Goal: Find specific page/section: Find specific page/section

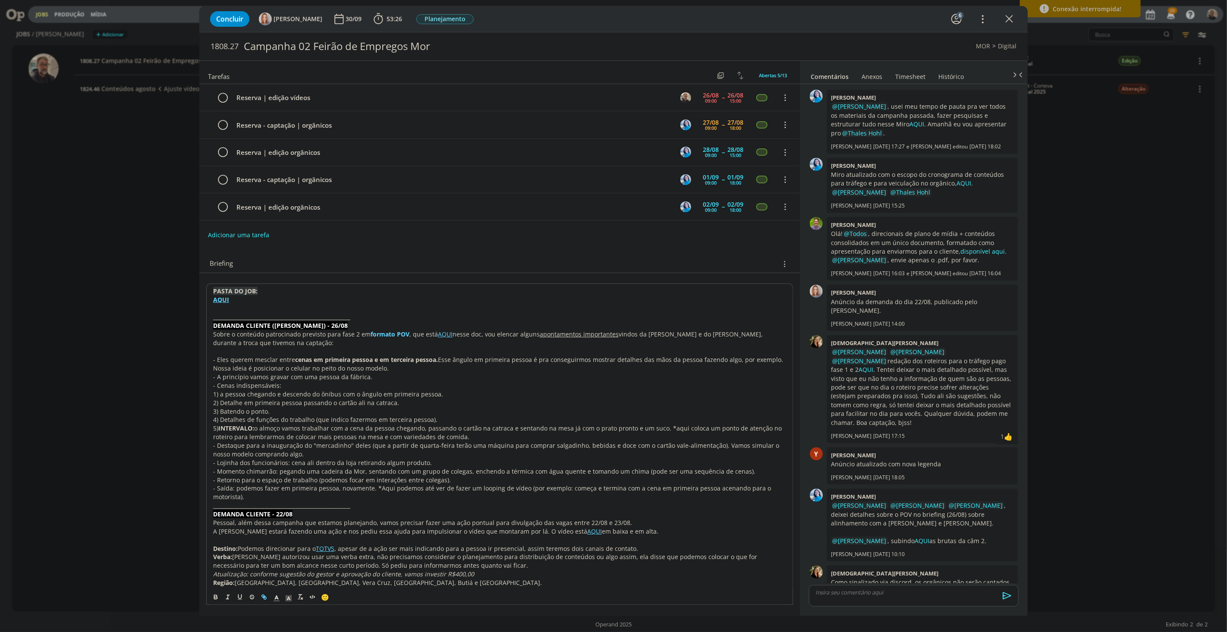
scroll to position [12, 0]
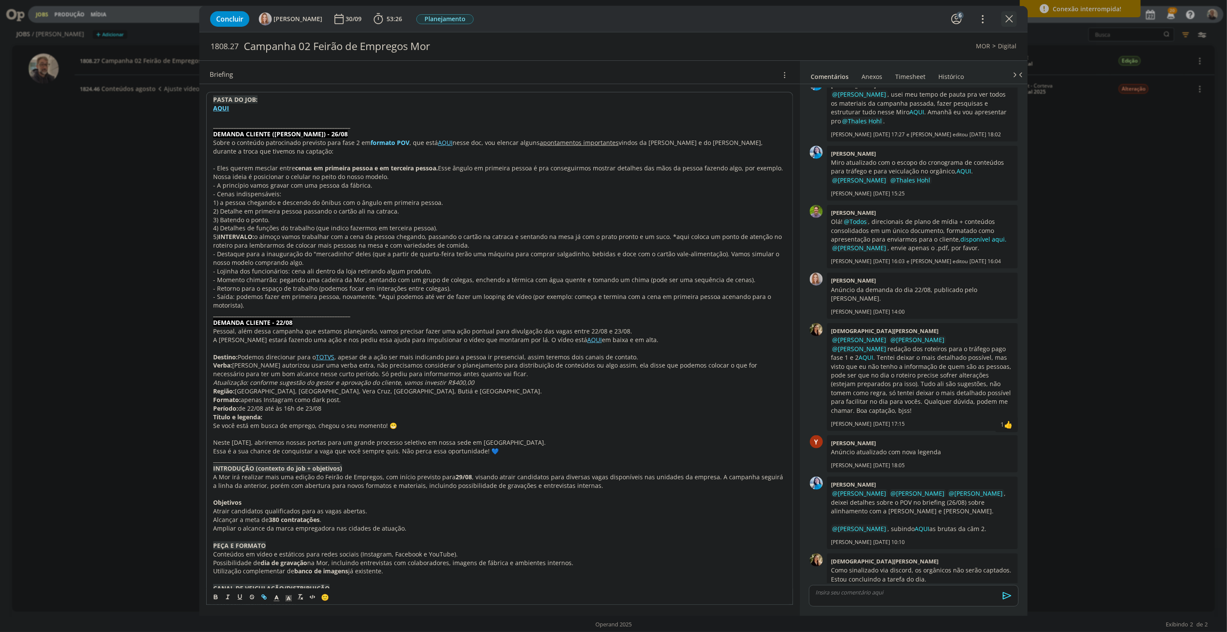
click at [1006, 19] on icon "dialog" at bounding box center [1009, 19] width 13 height 13
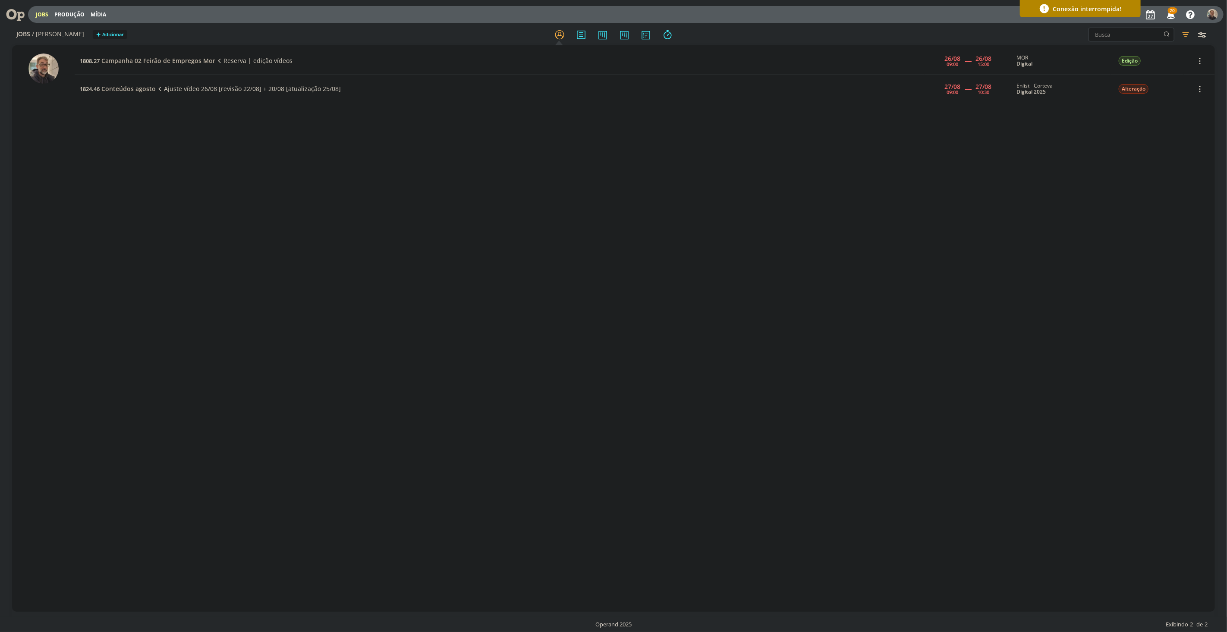
click at [161, 185] on div "1808.27 Campanha 02 Feirão de Empregos Mor Reserva | edição vídeos [DATE] 09:00…" at bounding box center [645, 328] width 1140 height 563
click at [17, 11] on icon at bounding box center [12, 14] width 18 height 17
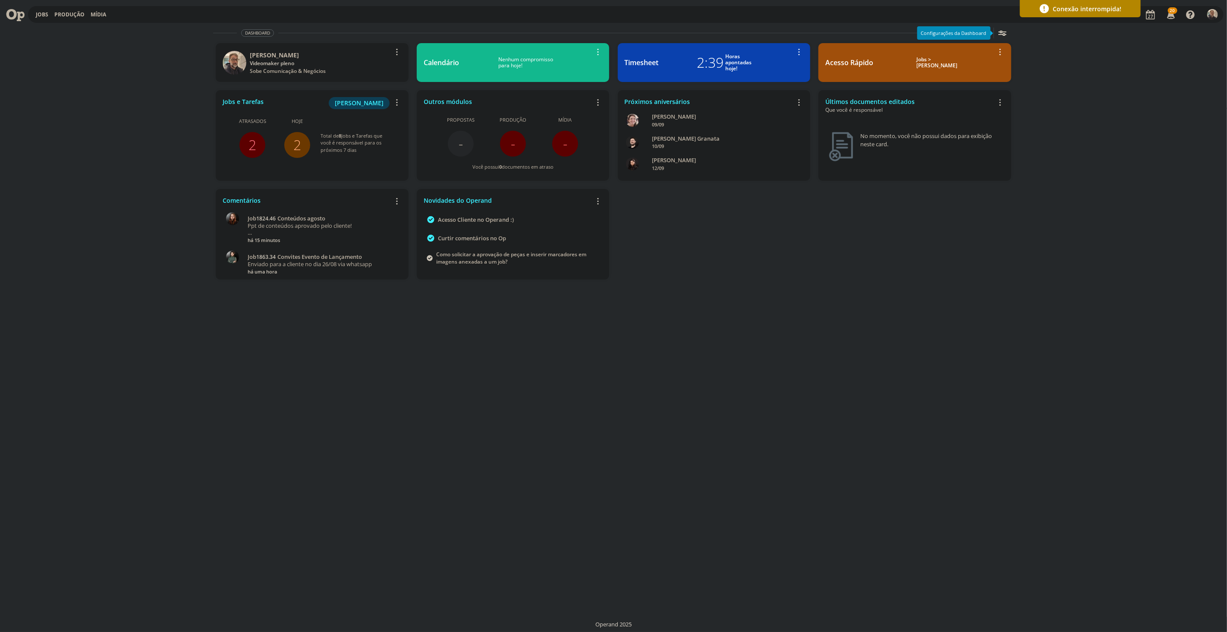
click at [252, 141] on link "2" at bounding box center [253, 144] width 8 height 19
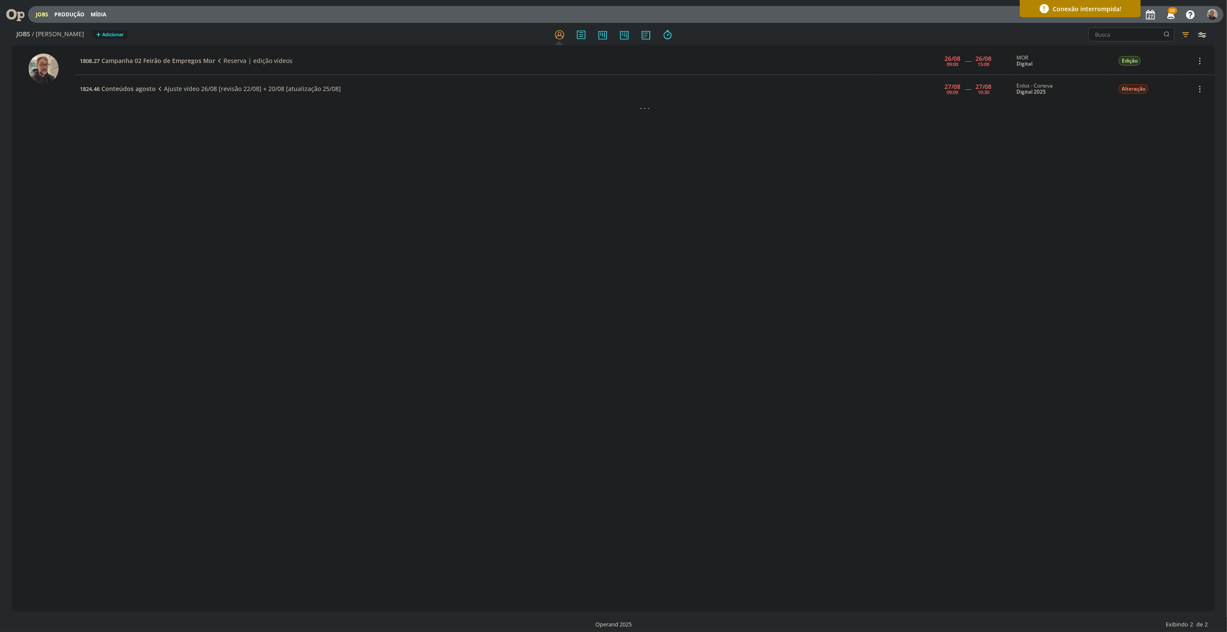
click at [163, 127] on div "1808.27 Campanha 02 Feirão de Empregos Mor Reserva | edição vídeos [DATE] 09:00…" at bounding box center [645, 328] width 1140 height 563
click at [145, 91] on span "Conteúdos agosto" at bounding box center [128, 89] width 54 height 8
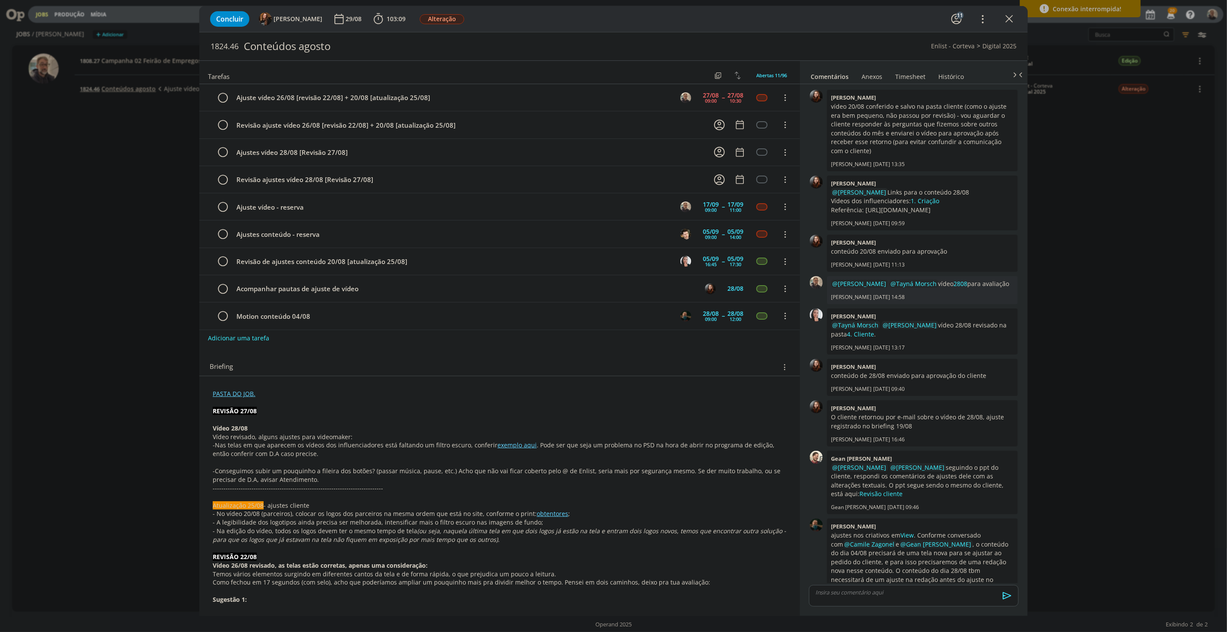
scroll to position [721, 0]
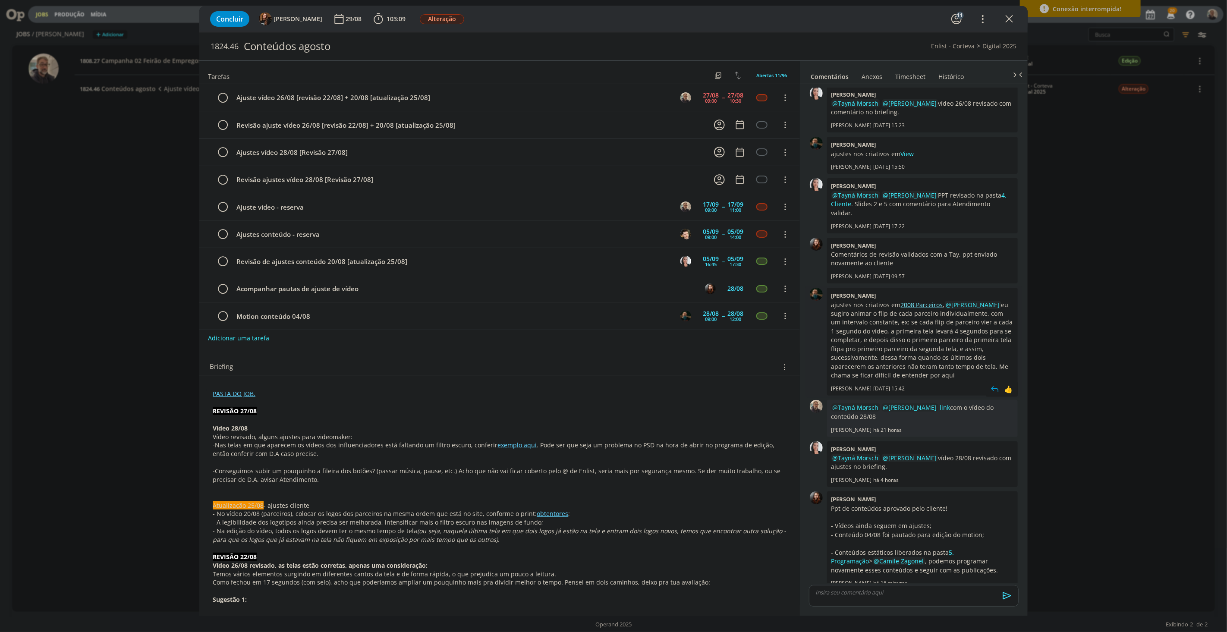
click at [919, 301] on link "2008 Parceiros" at bounding box center [922, 305] width 42 height 8
click at [515, 451] on p "-Nas telas em que aparecem os vídeos dos influenciadores está faltando um filtr…" at bounding box center [500, 449] width 574 height 17
click at [514, 447] on link "exemplo aqui" at bounding box center [517, 445] width 39 height 8
click at [518, 464] on link "[URL][DOMAIN_NAME][DATE][DATE]" at bounding box center [493, 461] width 86 height 11
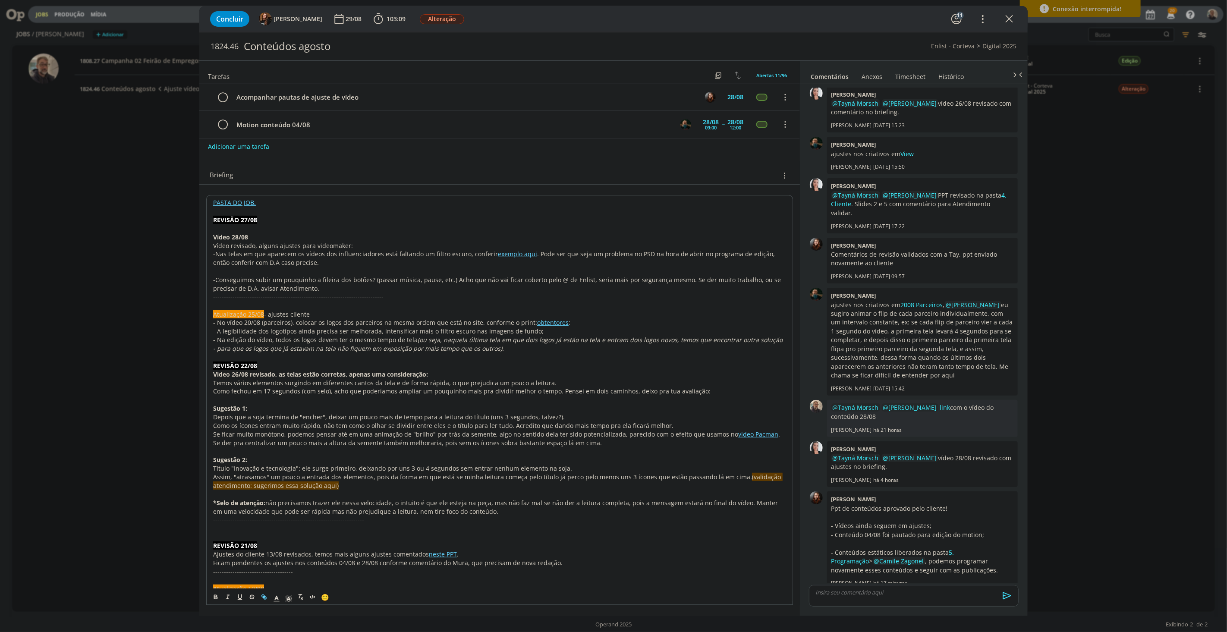
scroll to position [383, 0]
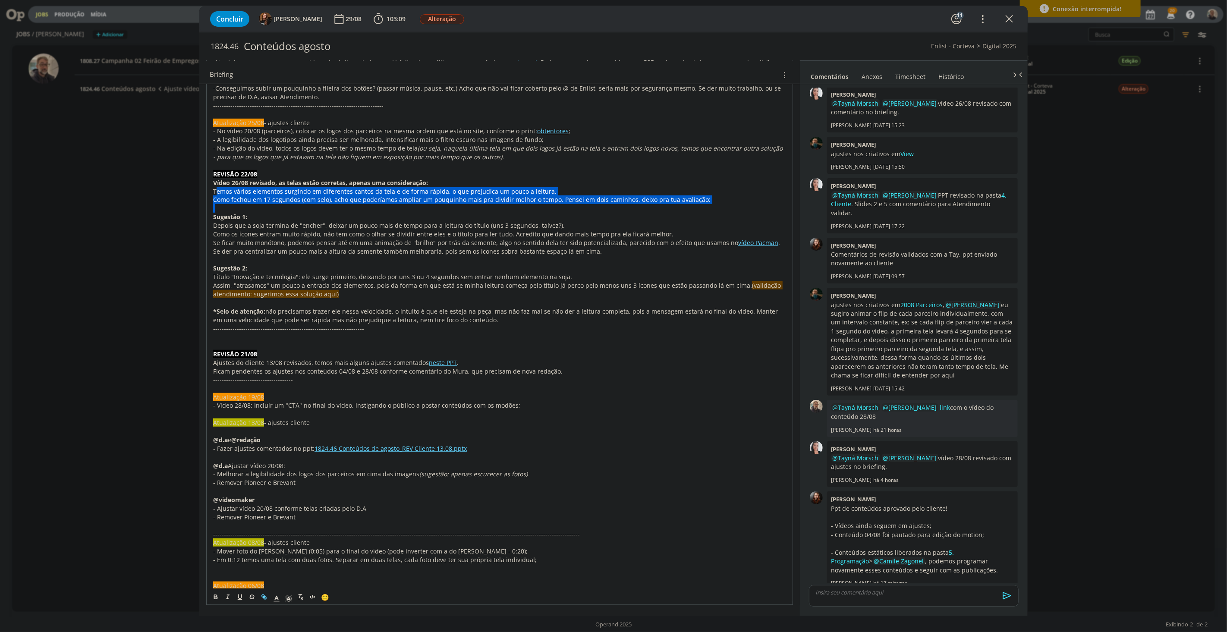
drag, startPoint x: 217, startPoint y: 189, endPoint x: 378, endPoint y: 208, distance: 162.4
click at [1010, 16] on icon "dialog" at bounding box center [1009, 19] width 13 height 13
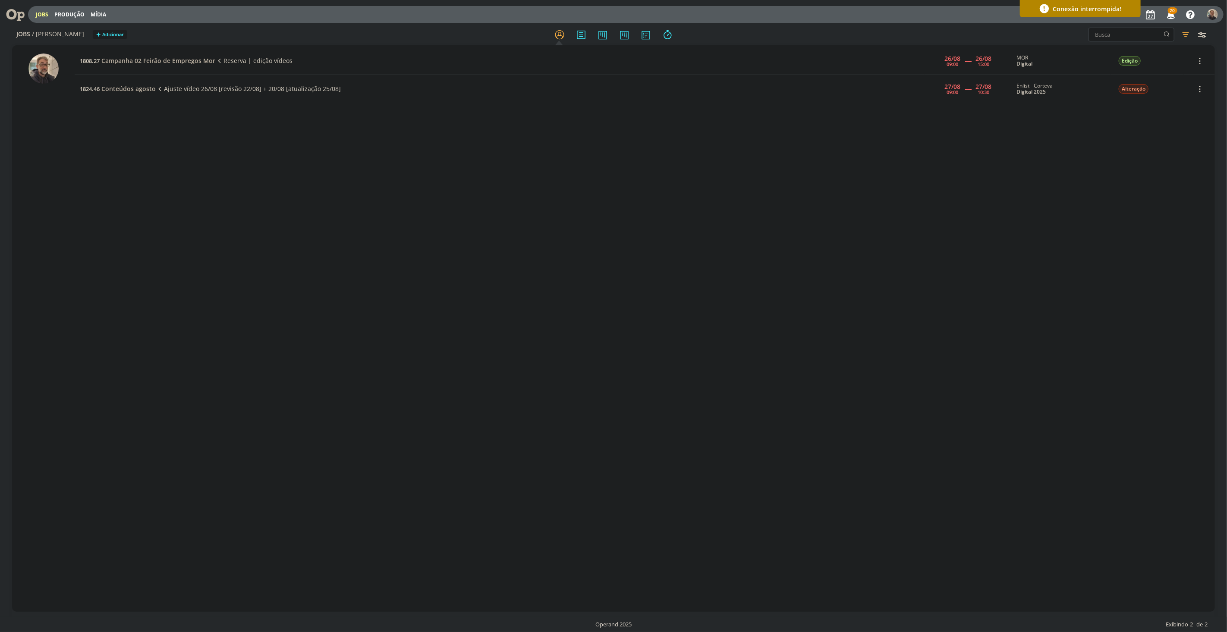
click at [14, 11] on icon at bounding box center [12, 14] width 18 height 17
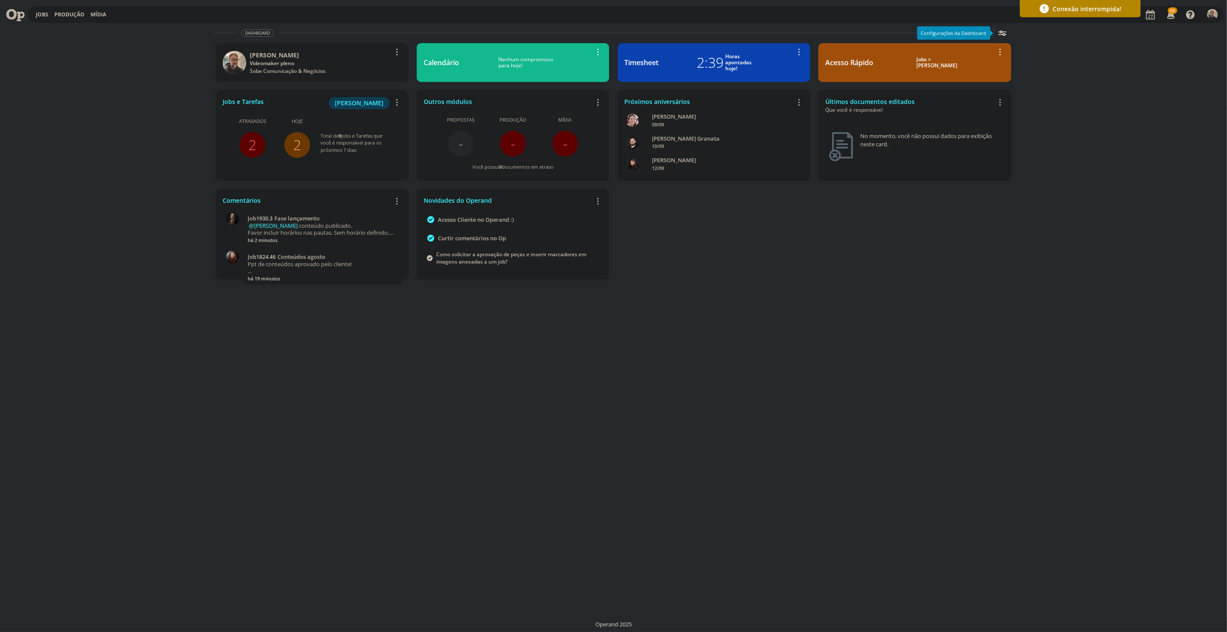
click at [297, 145] on link "2" at bounding box center [297, 144] width 8 height 19
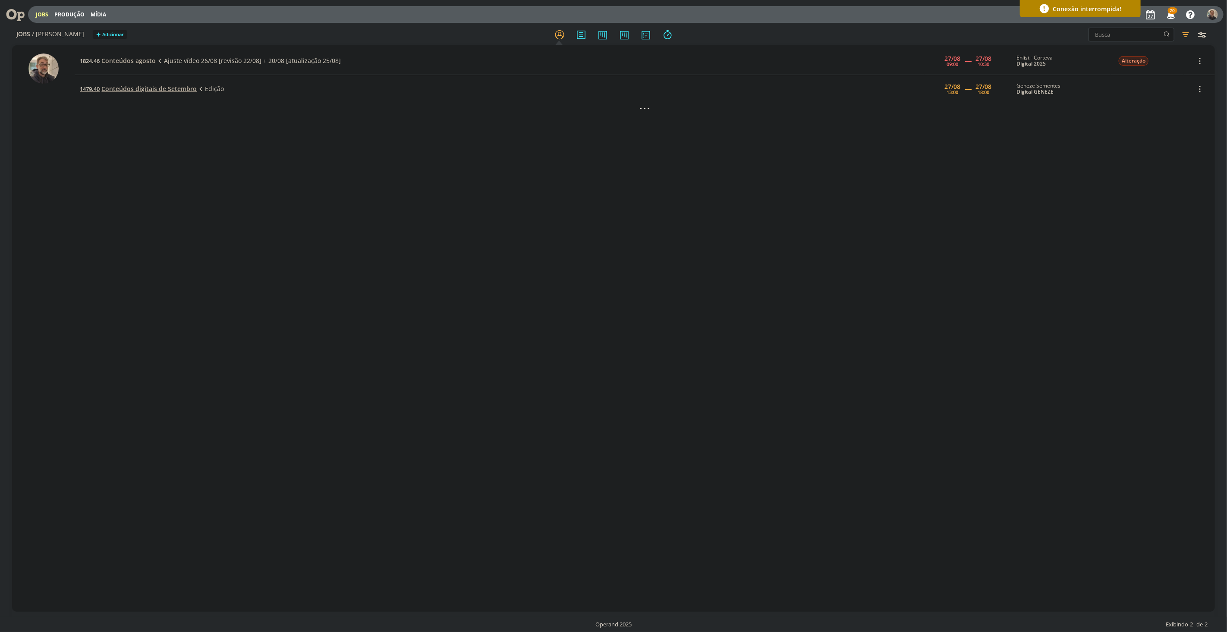
click at [122, 87] on span "Conteúdos digitais de Setembro" at bounding box center [148, 89] width 95 height 8
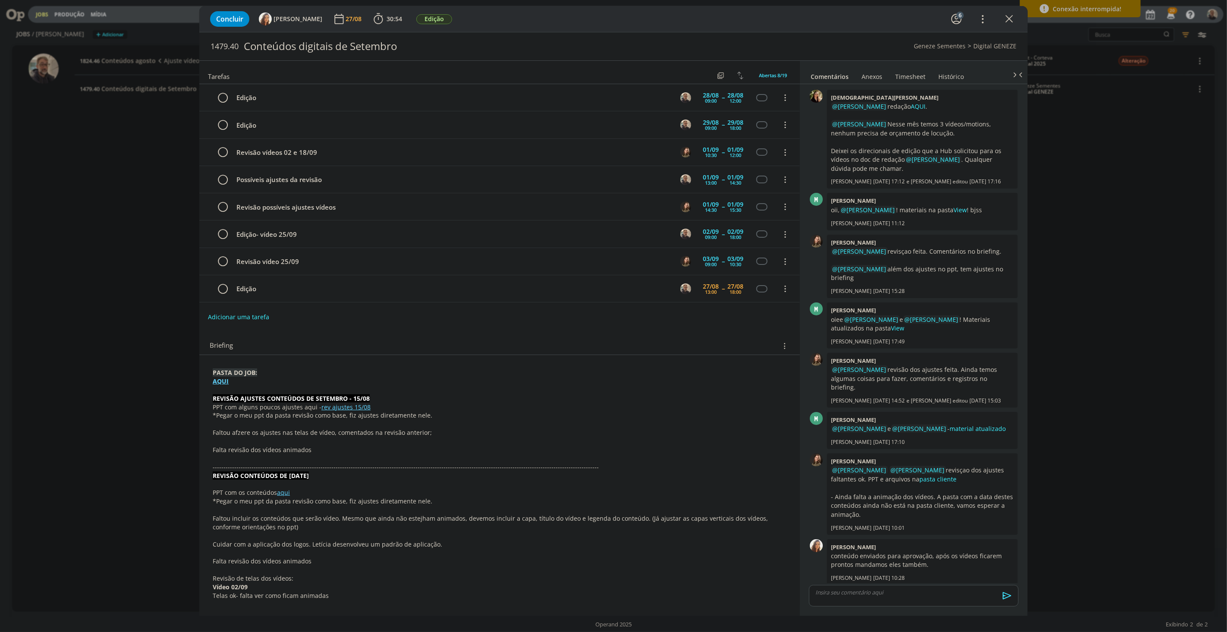
click at [221, 384] on strong "AQUI" at bounding box center [221, 381] width 16 height 8
click at [261, 398] on link "[URL][DOMAIN_NAME]" at bounding box center [268, 397] width 65 height 11
click at [636, 432] on p "Faltou afzere os ajustes nas telas de vídeo, comentados na revisão anterior;" at bounding box center [499, 433] width 573 height 9
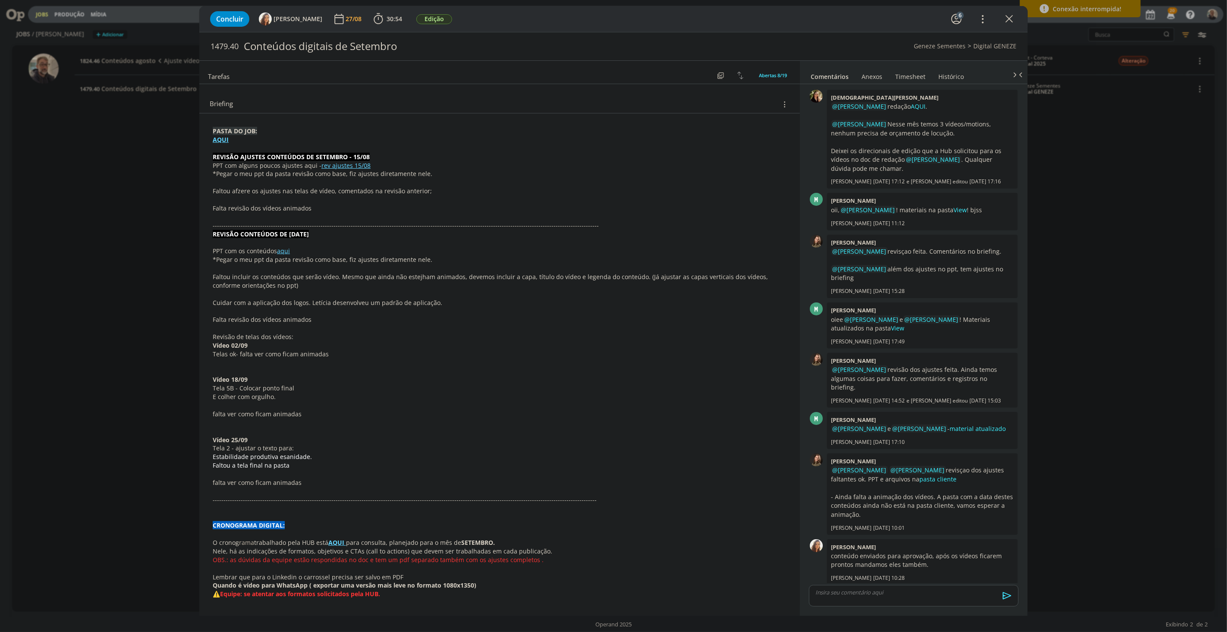
scroll to position [192, 0]
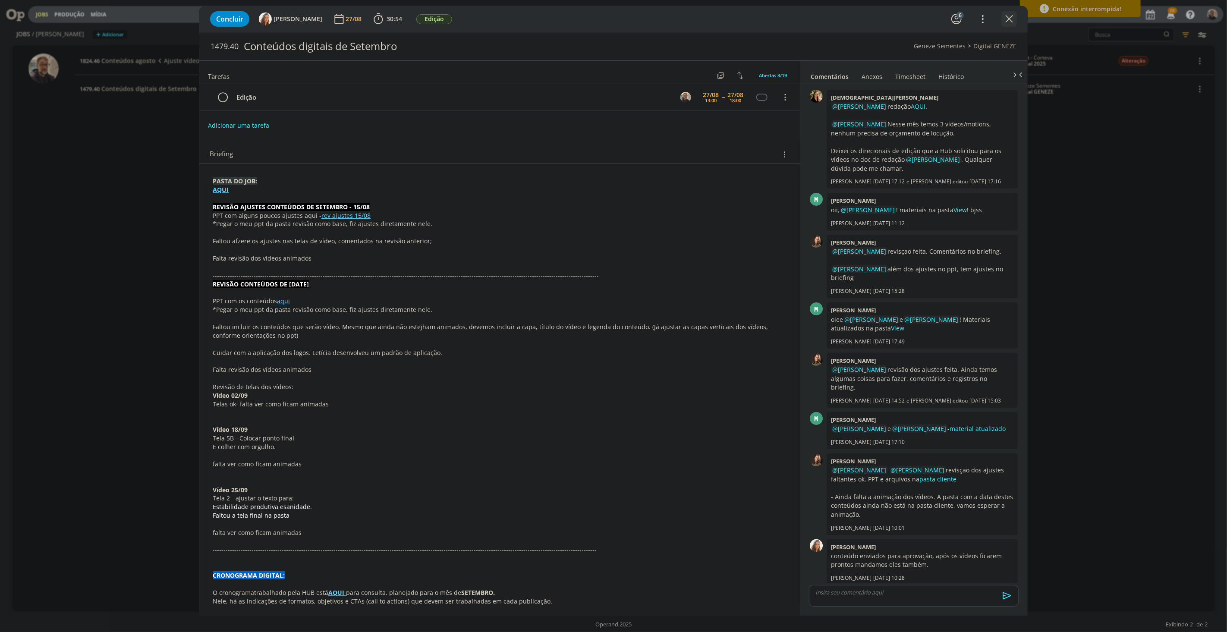
click at [1004, 19] on icon "dialog" at bounding box center [1009, 19] width 13 height 13
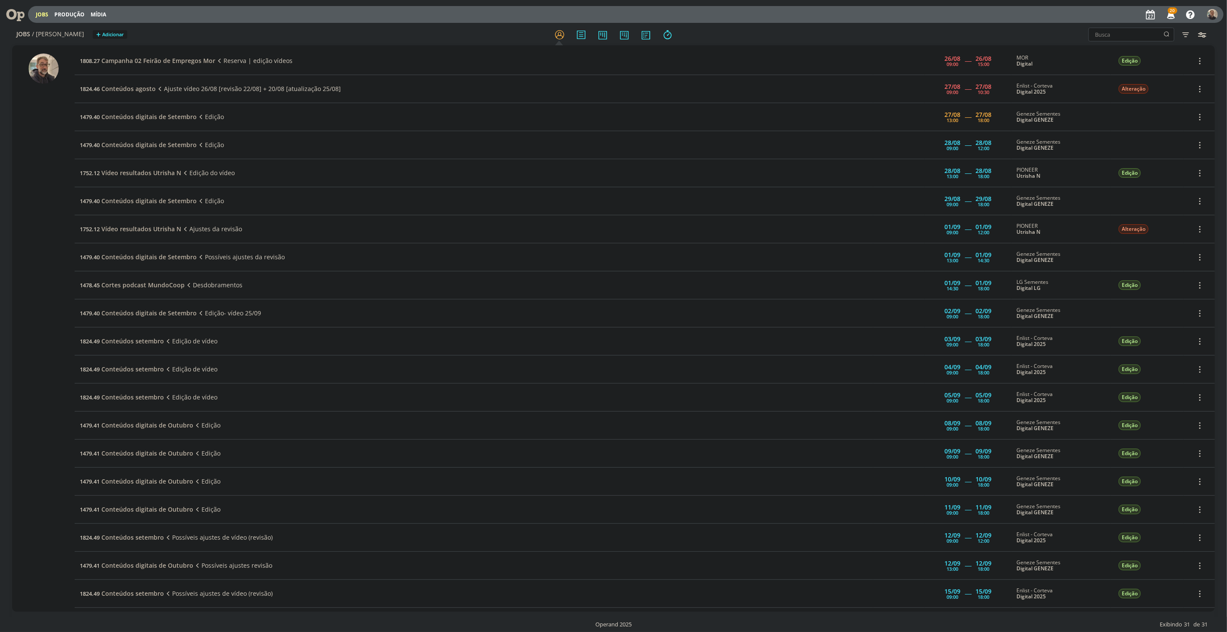
click at [9, 13] on icon at bounding box center [12, 14] width 18 height 17
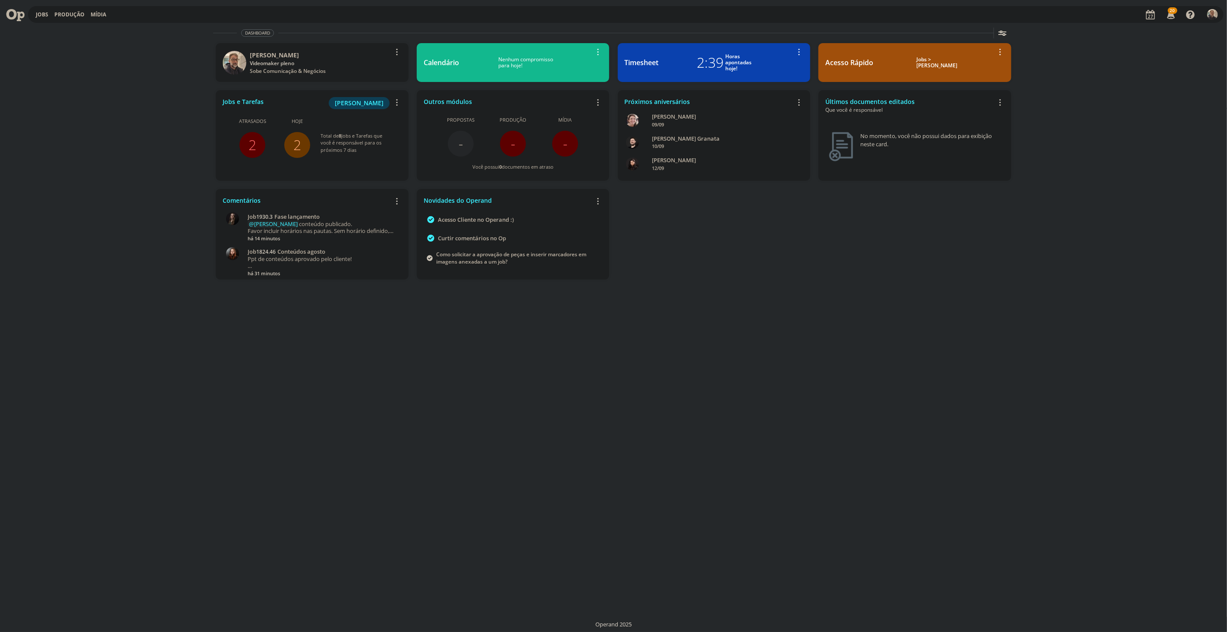
click at [241, 141] on span "2" at bounding box center [252, 145] width 26 height 26
click at [247, 142] on span "2" at bounding box center [252, 145] width 26 height 26
click at [249, 142] on link "2" at bounding box center [253, 144] width 8 height 19
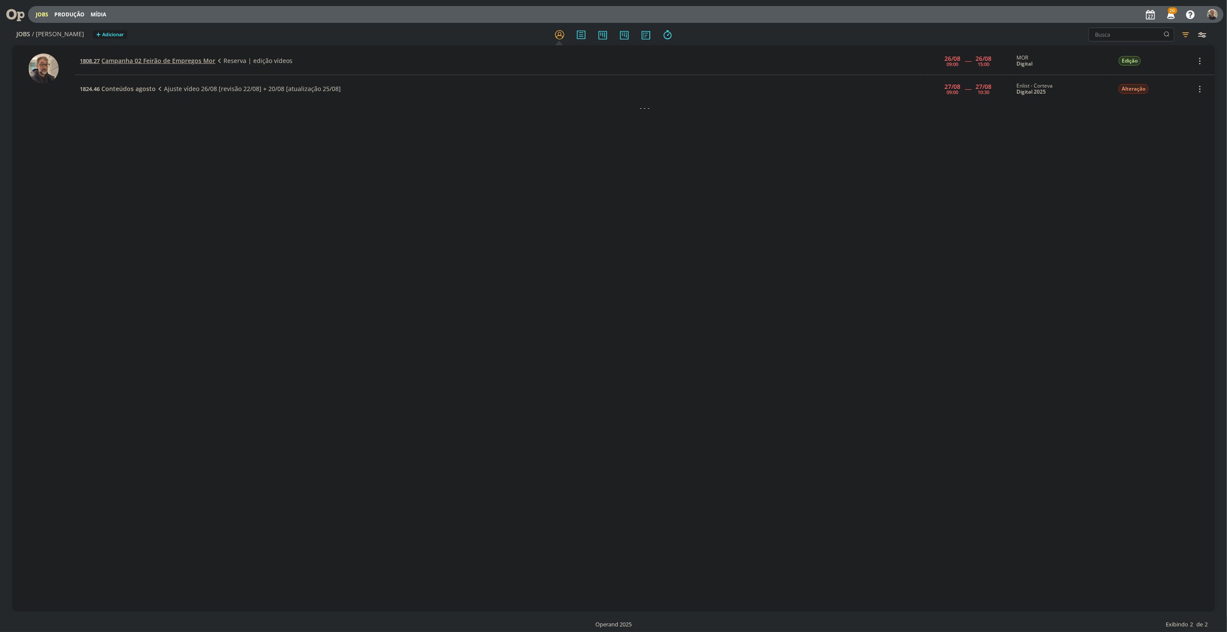
click at [130, 57] on span "Campanha 02 Feirão de Empregos Mor" at bounding box center [158, 61] width 114 height 8
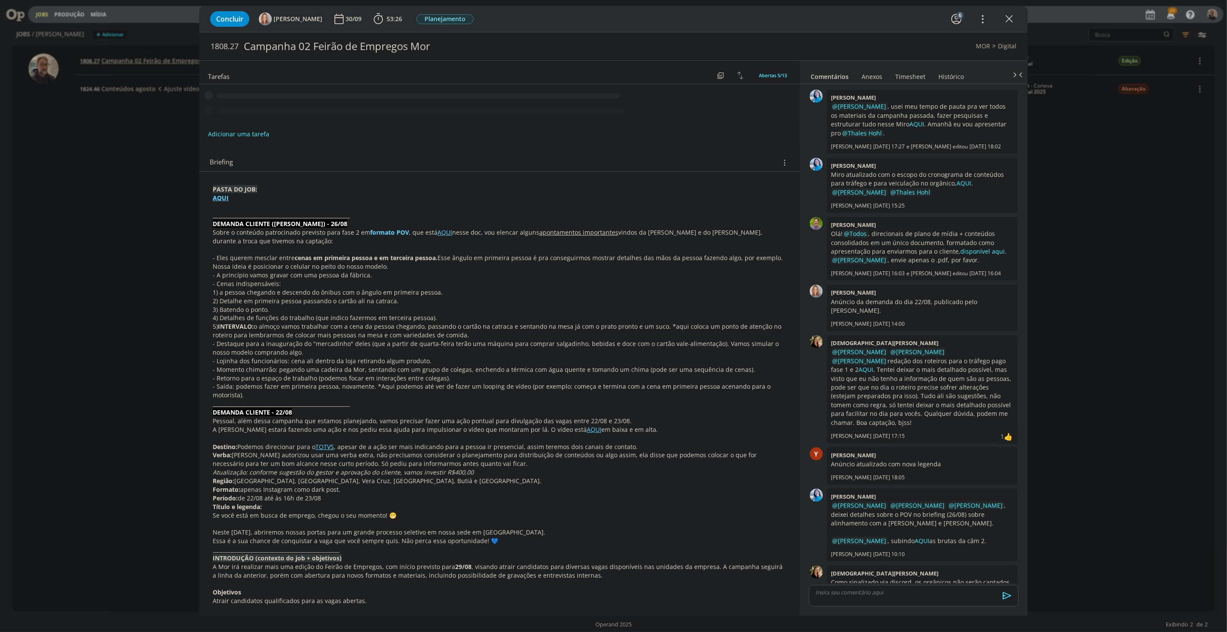
scroll to position [12, 0]
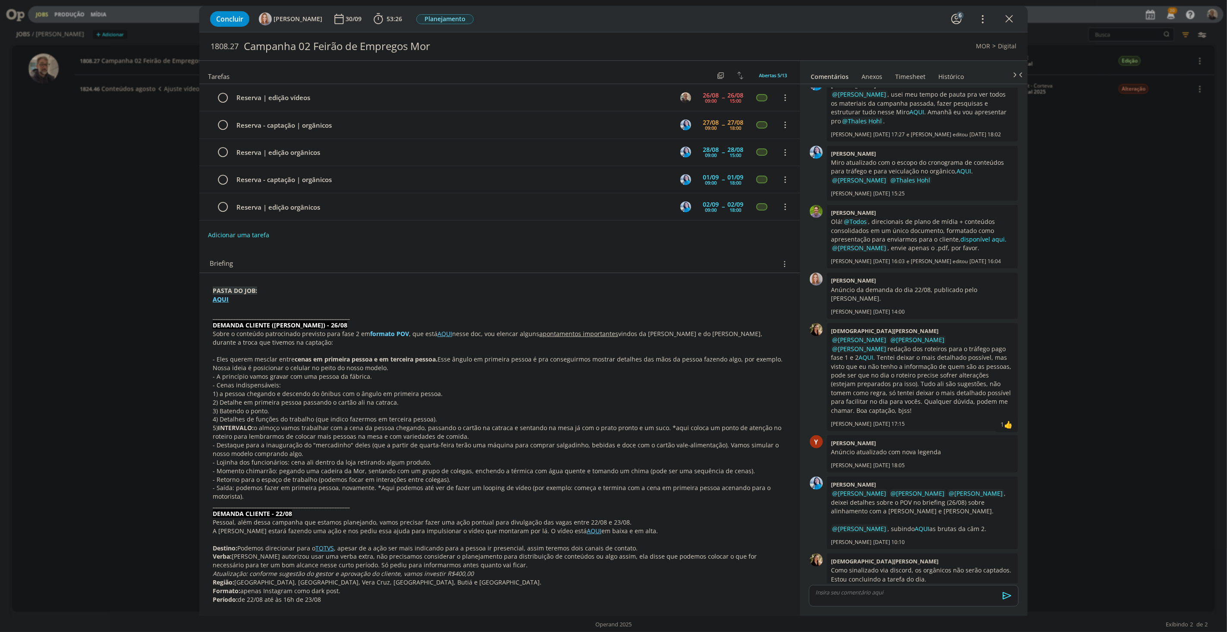
click at [381, 333] on strong "formato POV" at bounding box center [389, 334] width 39 height 8
click at [446, 338] on link "AQUI" at bounding box center [445, 334] width 15 height 8
click at [430, 351] on link "https://sobeae.sharepoint.com/:w:/s/SOBEAE/ER-Z_iUSVhpLs3Cn9wfzRIEBLgewhC8sYqHc…" at bounding box center [416, 350] width 65 height 11
